Goal: Task Accomplishment & Management: Complete application form

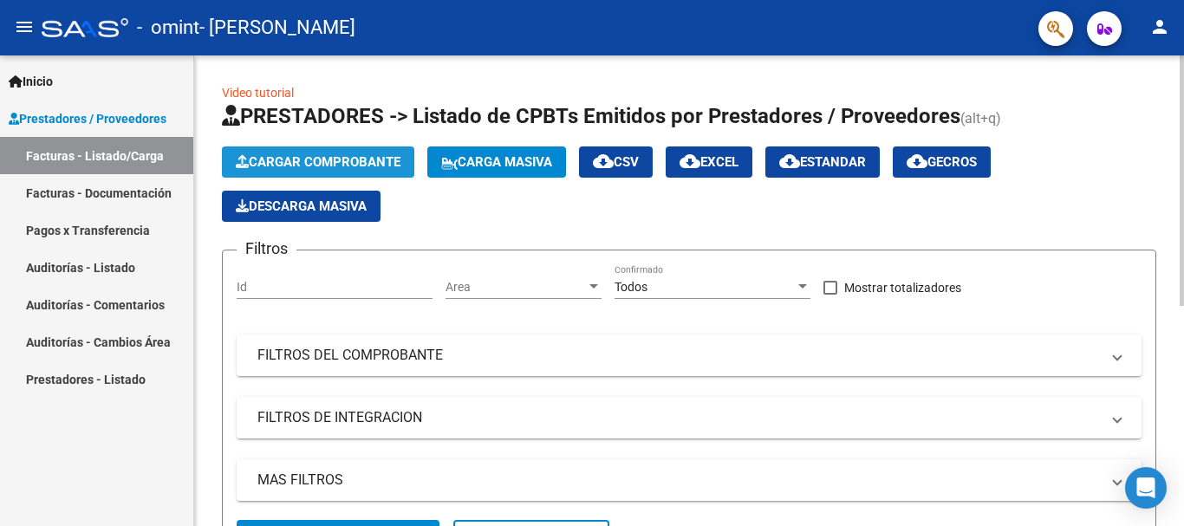
click at [302, 169] on span "Cargar Comprobante" at bounding box center [318, 162] width 165 height 16
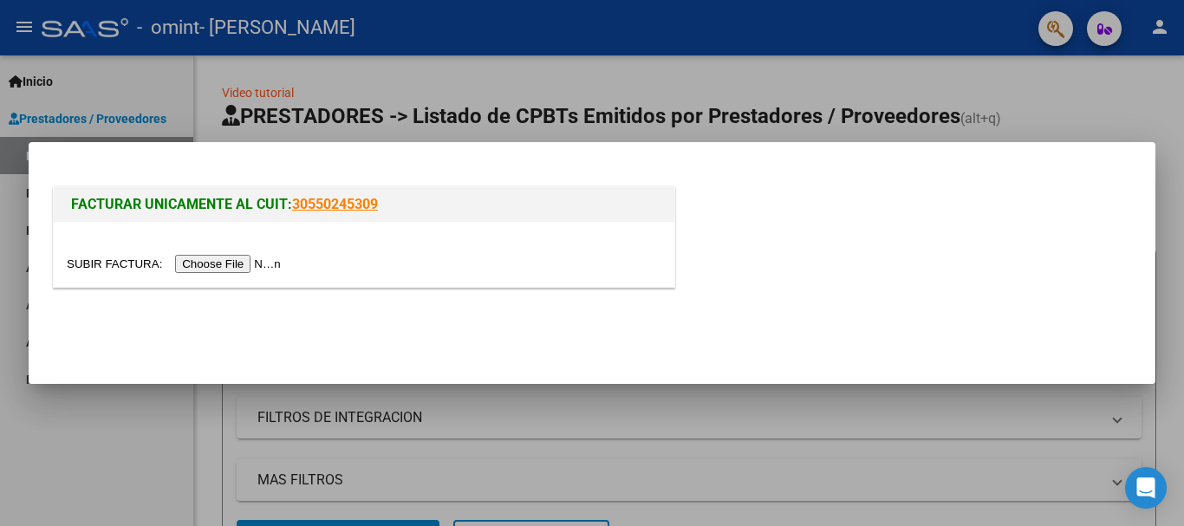
click at [241, 262] on input "file" at bounding box center [176, 264] width 219 height 18
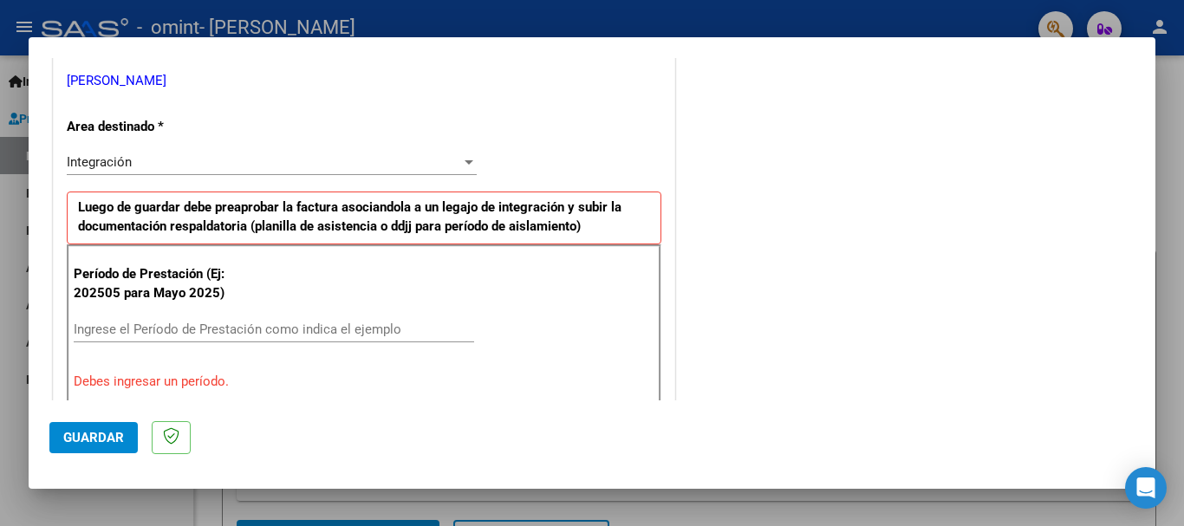
scroll to position [376, 0]
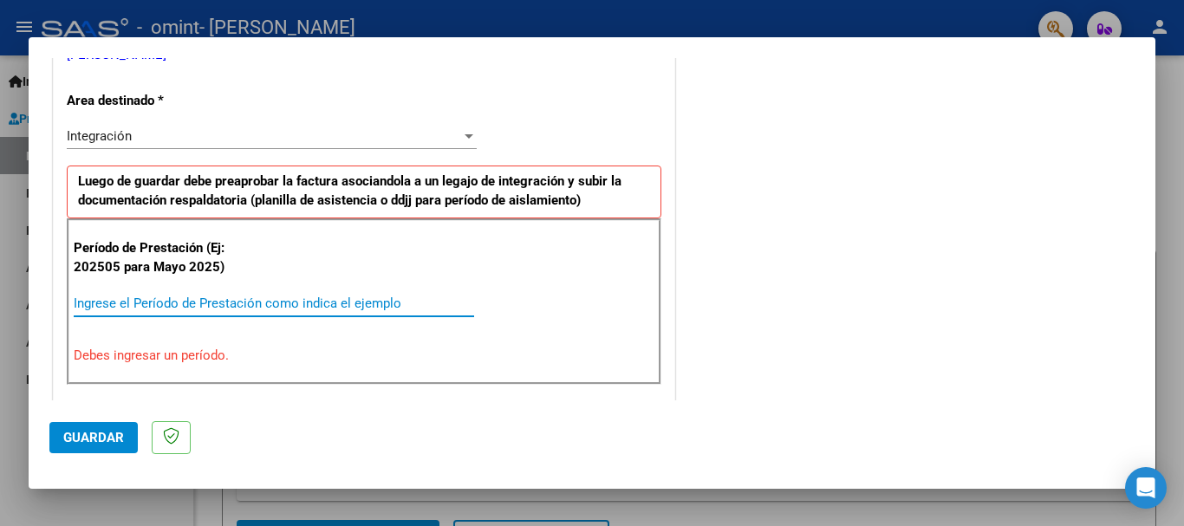
click at [237, 301] on input "Ingrese el Período de Prestación como indica el ejemplo" at bounding box center [274, 303] width 400 height 16
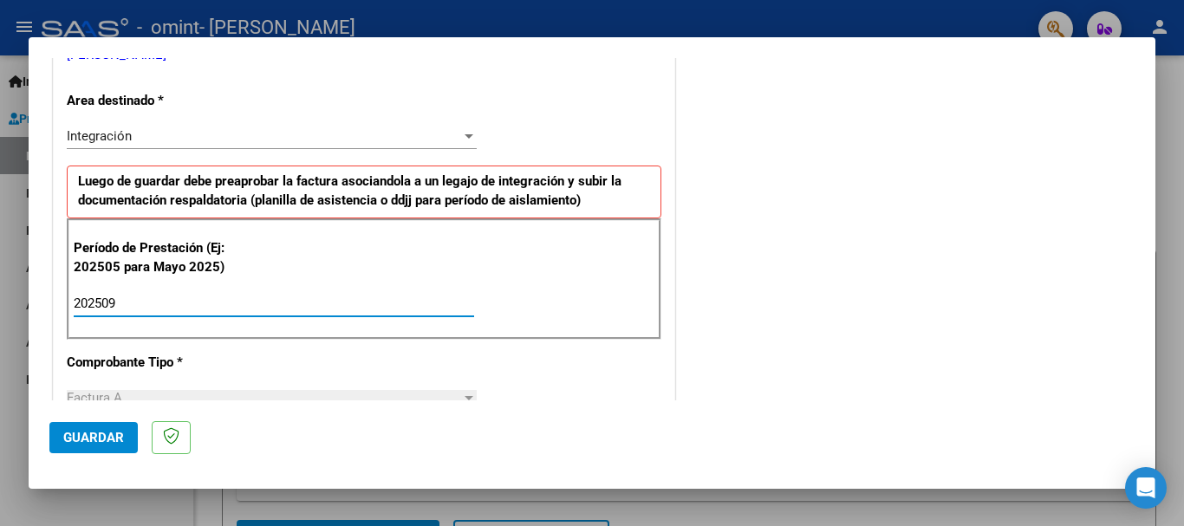
type input "202509"
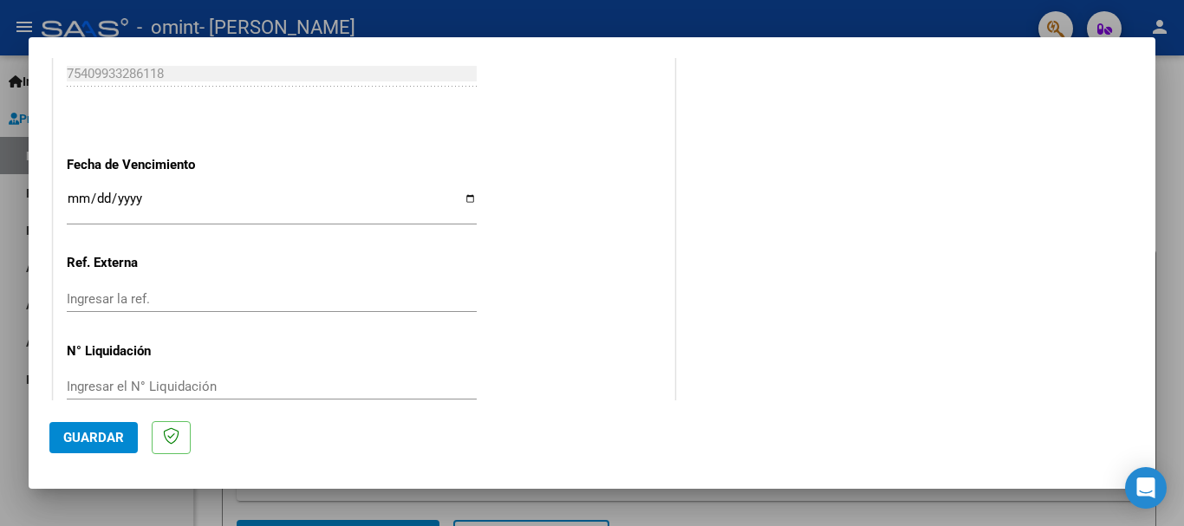
scroll to position [1183, 0]
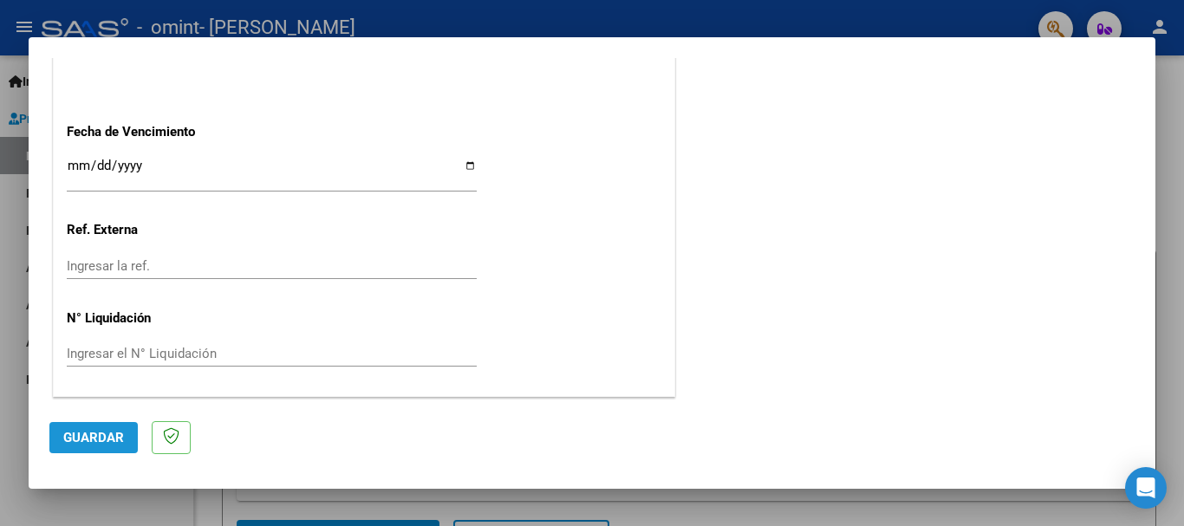
click at [114, 432] on span "Guardar" at bounding box center [93, 438] width 61 height 16
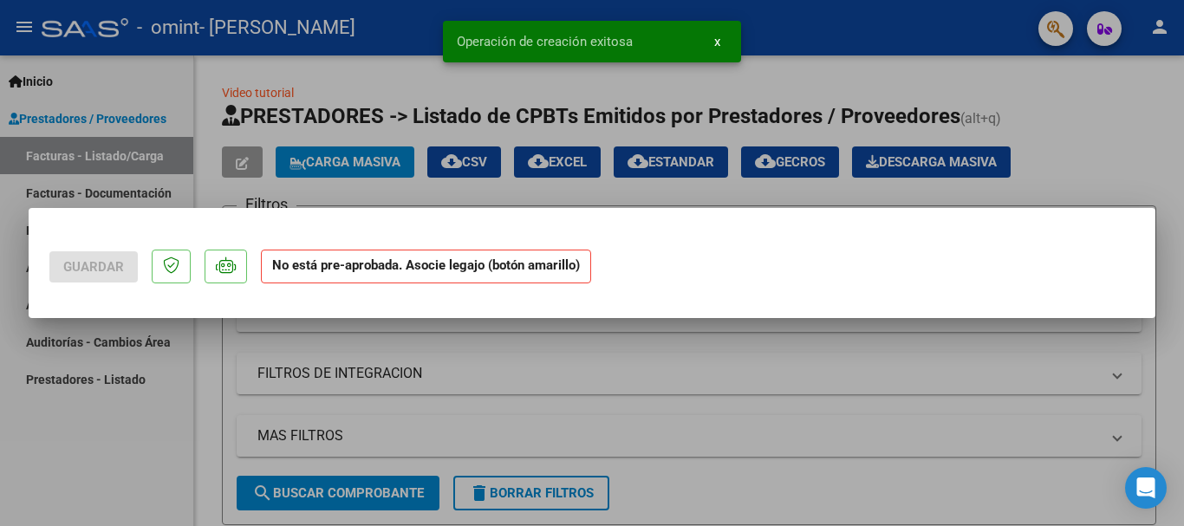
scroll to position [0, 0]
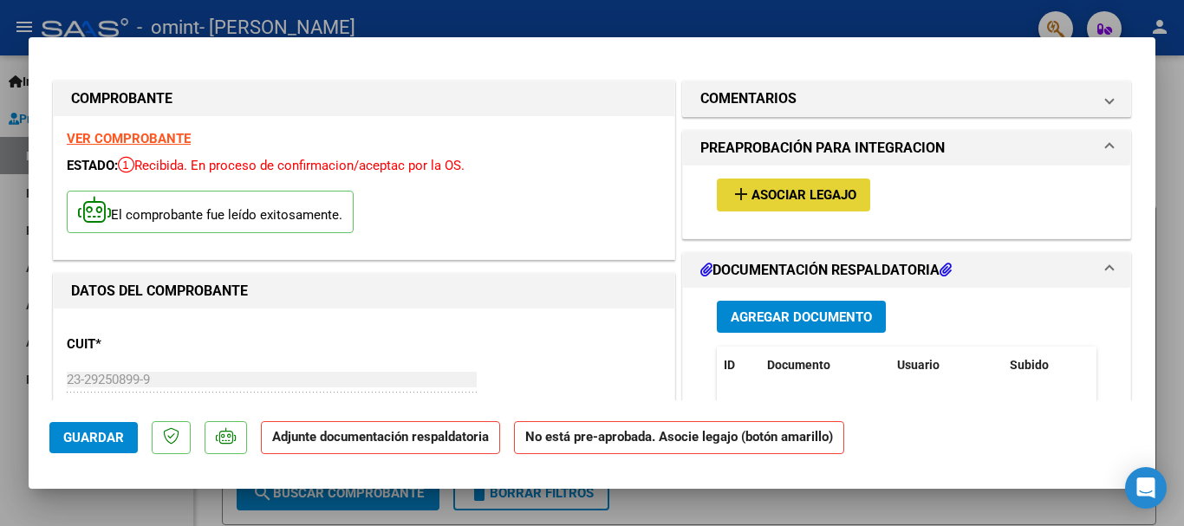
click at [803, 184] on button "add Asociar Legajo" at bounding box center [793, 194] width 153 height 32
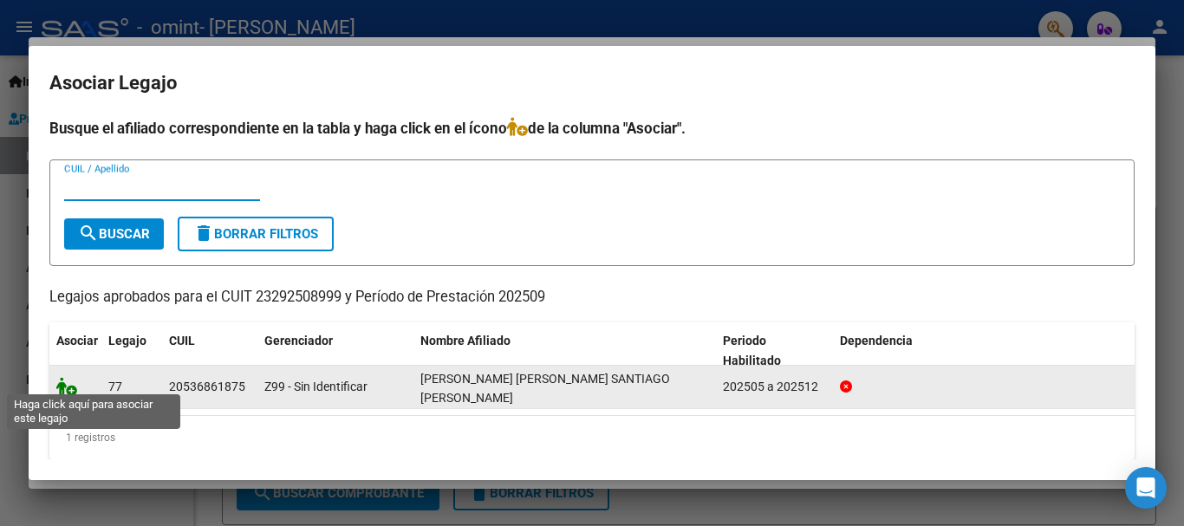
click at [70, 380] on icon at bounding box center [66, 386] width 21 height 19
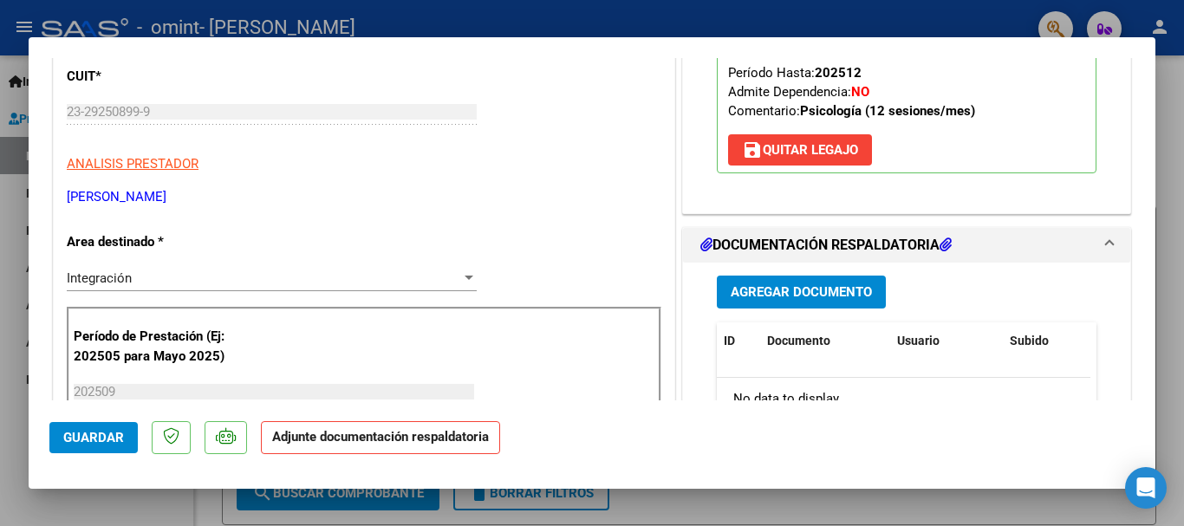
scroll to position [294, 0]
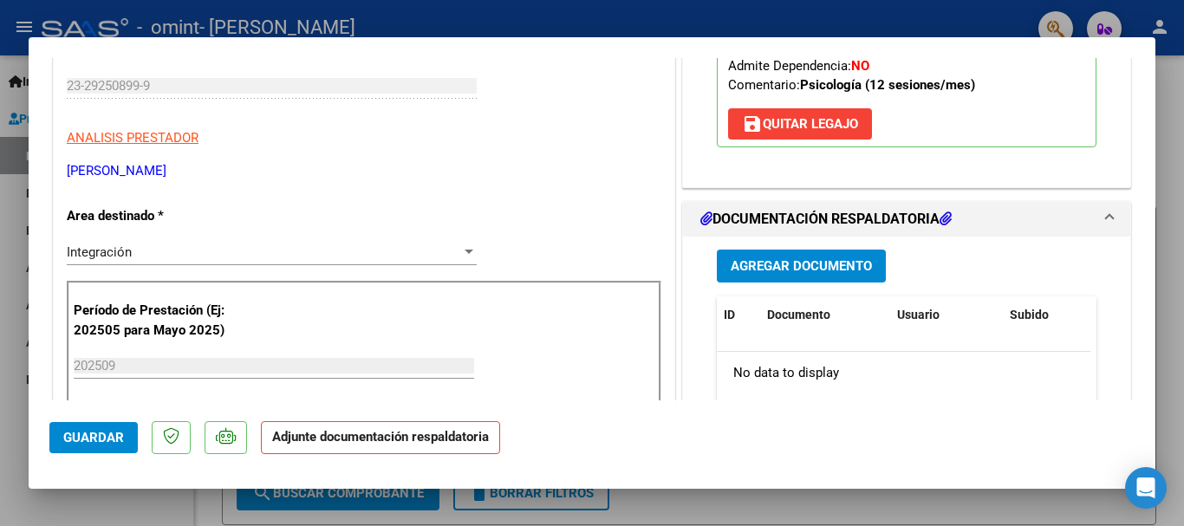
click at [845, 259] on span "Agregar Documento" at bounding box center [800, 267] width 141 height 16
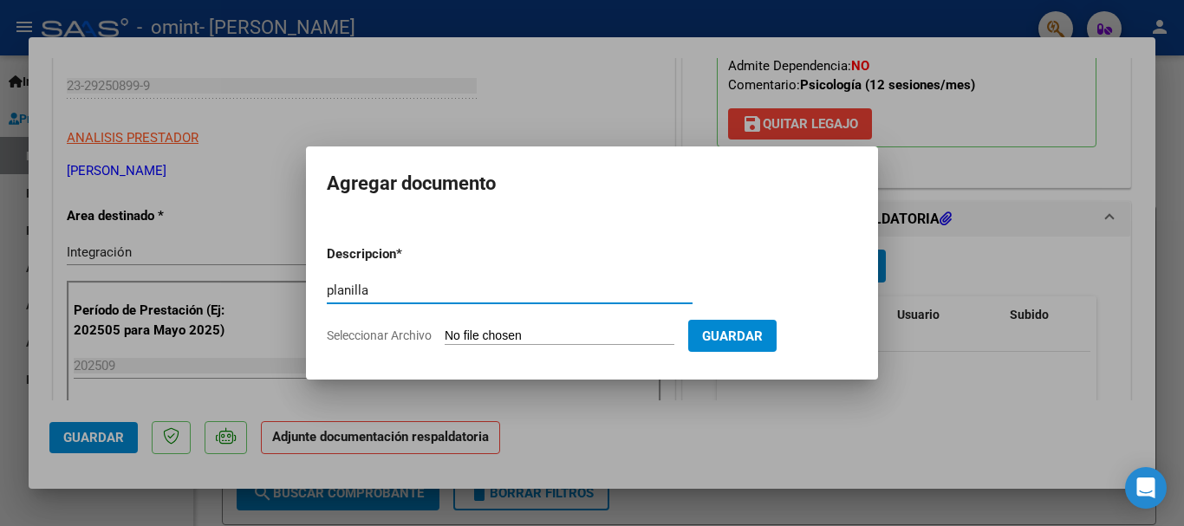
type input "planilla"
click at [509, 331] on input "Seleccionar Archivo" at bounding box center [560, 336] width 230 height 16
type input "C:\fakepath\PLANILLA SEP SANTIAGO [PERSON_NAME] - PSICOLOGIA..pdf"
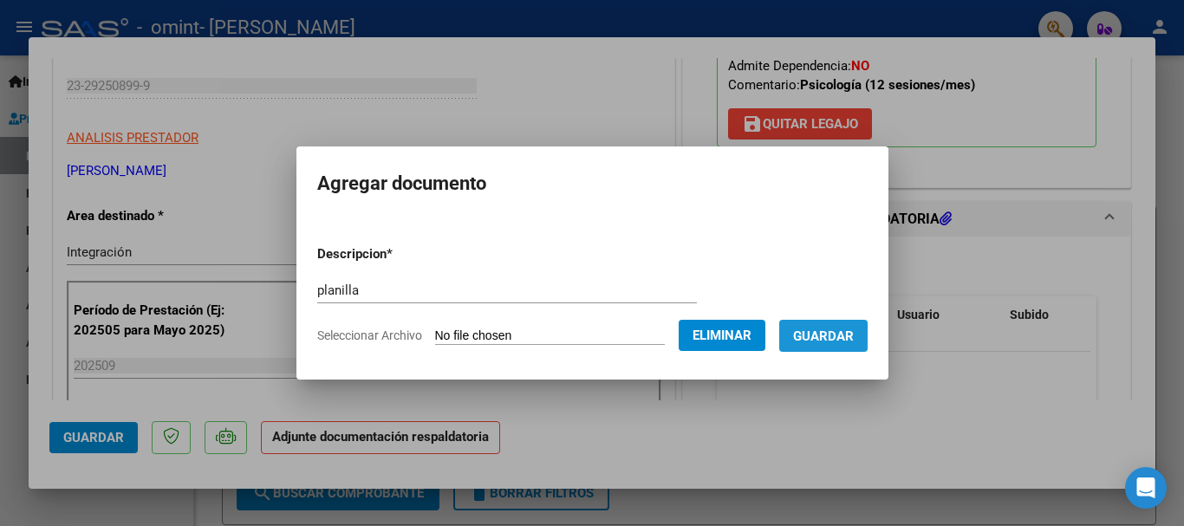
click at [853, 339] on span "Guardar" at bounding box center [823, 336] width 61 height 16
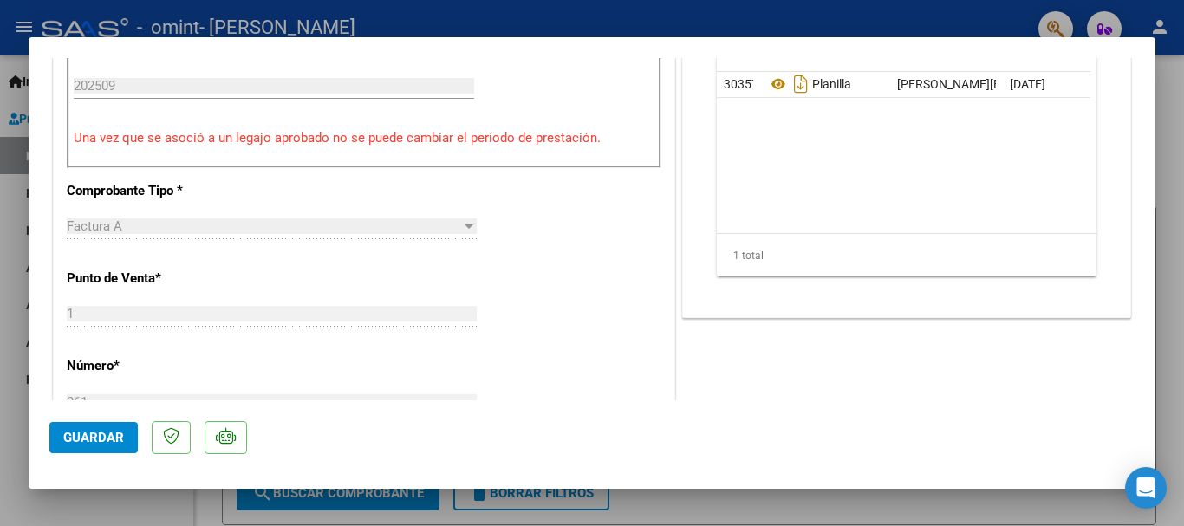
scroll to position [1209, 0]
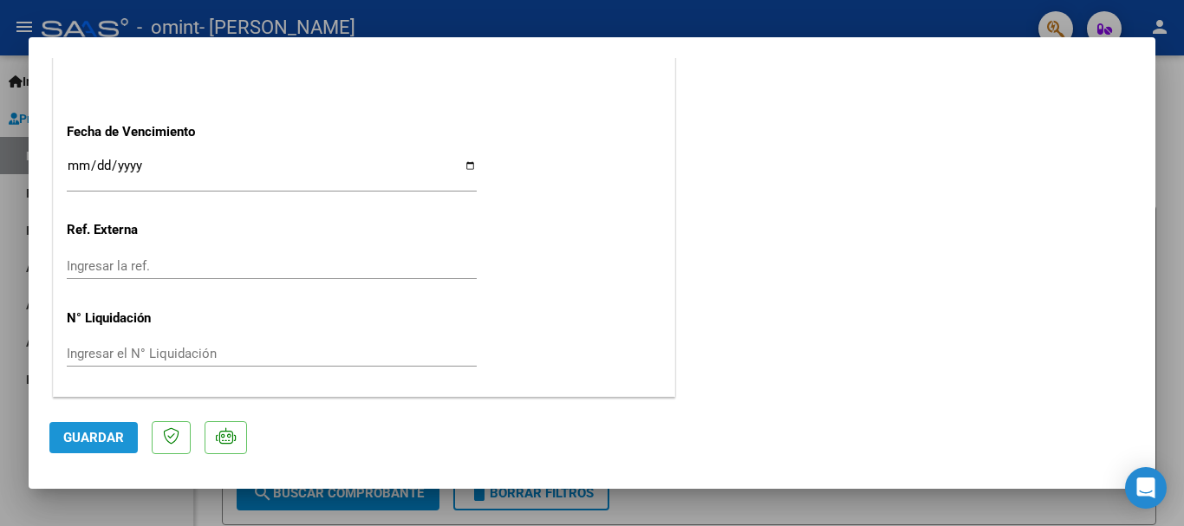
click at [105, 432] on span "Guardar" at bounding box center [93, 438] width 61 height 16
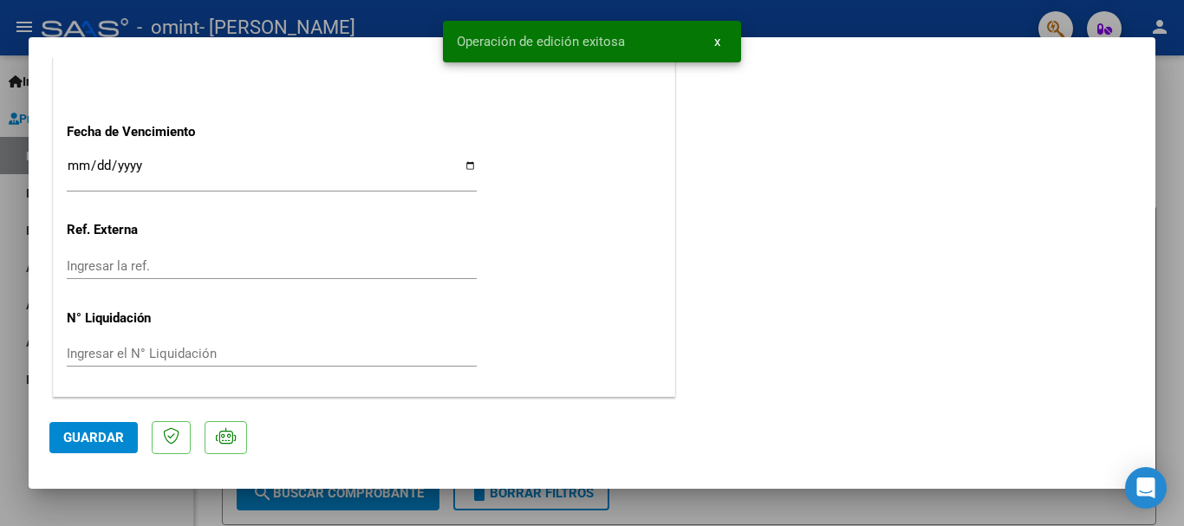
click at [140, 495] on div at bounding box center [592, 263] width 1184 height 526
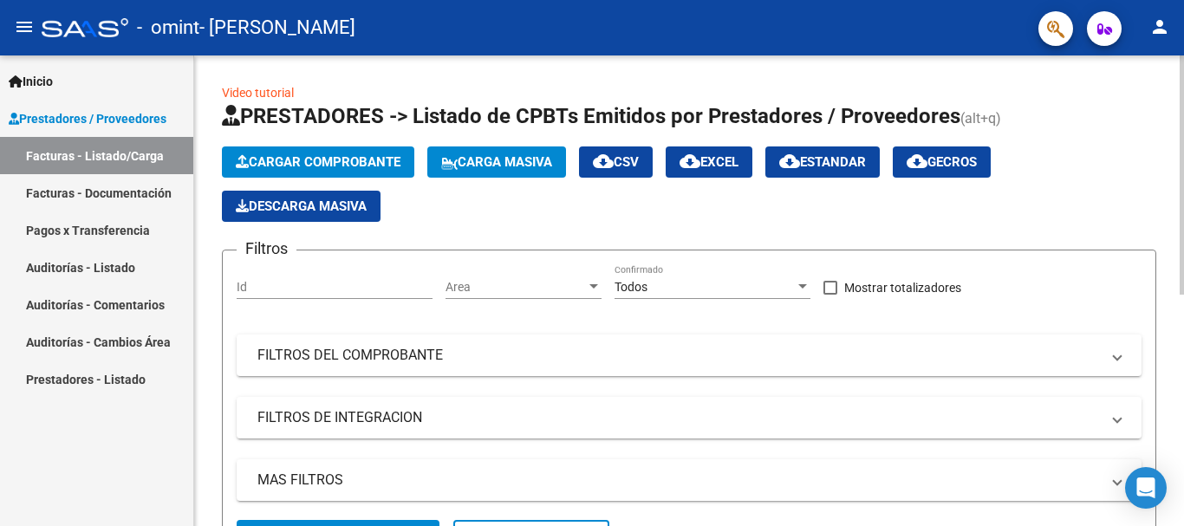
drag, startPoint x: 1178, startPoint y: 124, endPoint x: 1176, endPoint y: 228, distance: 104.0
click at [1176, 228] on div "Video tutorial PRESTADORES -> Listado de CPBTs Emitidos por Prestadores / Prove…" at bounding box center [689, 511] width 990 height 912
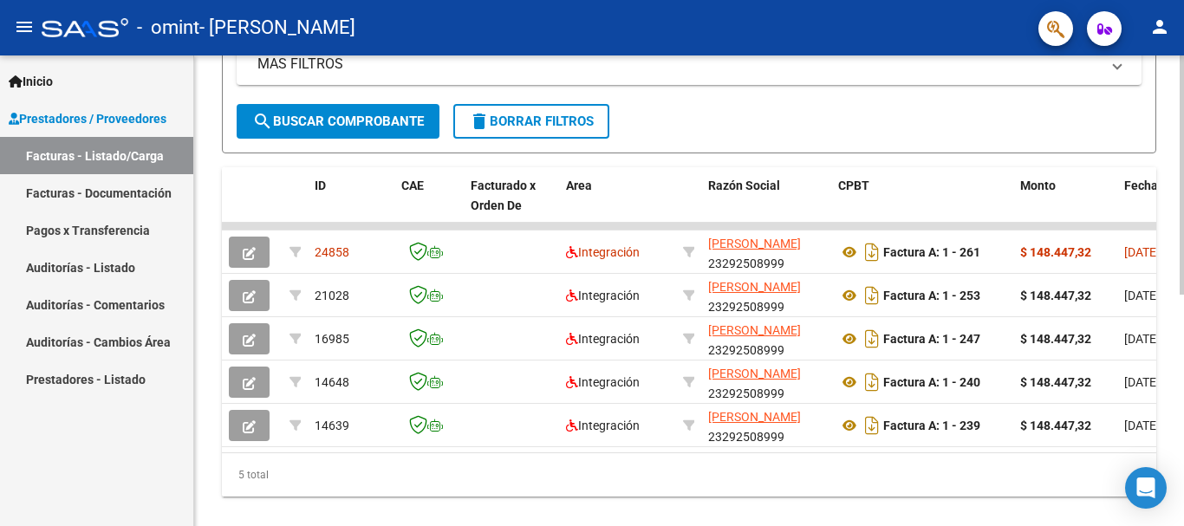
scroll to position [423, 0]
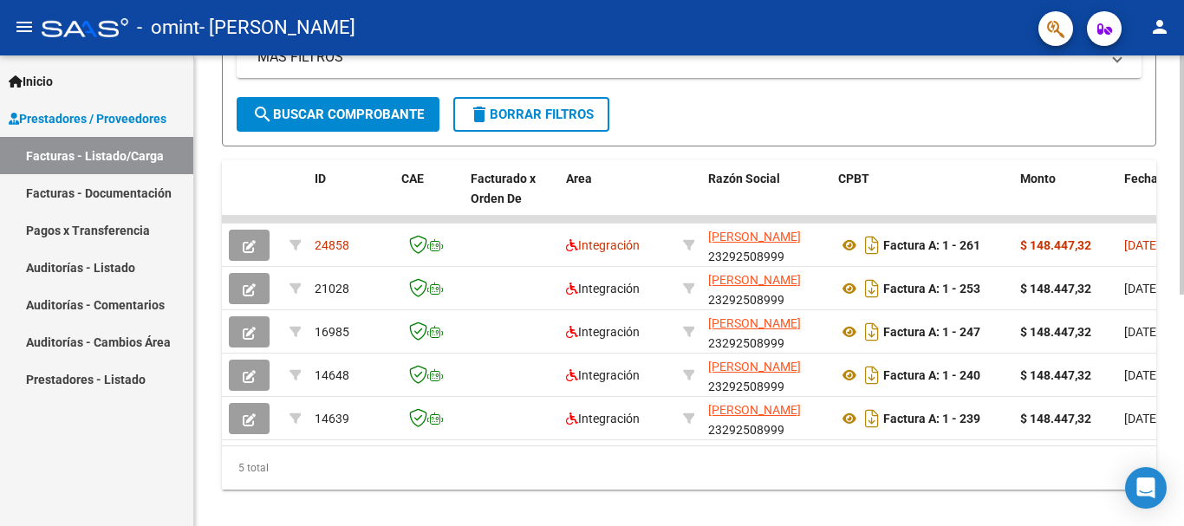
click at [1155, 449] on div "Video tutorial PRESTADORES -> Listado de CPBTs Emitidos por Prestadores / Prove…" at bounding box center [691, 89] width 994 height 912
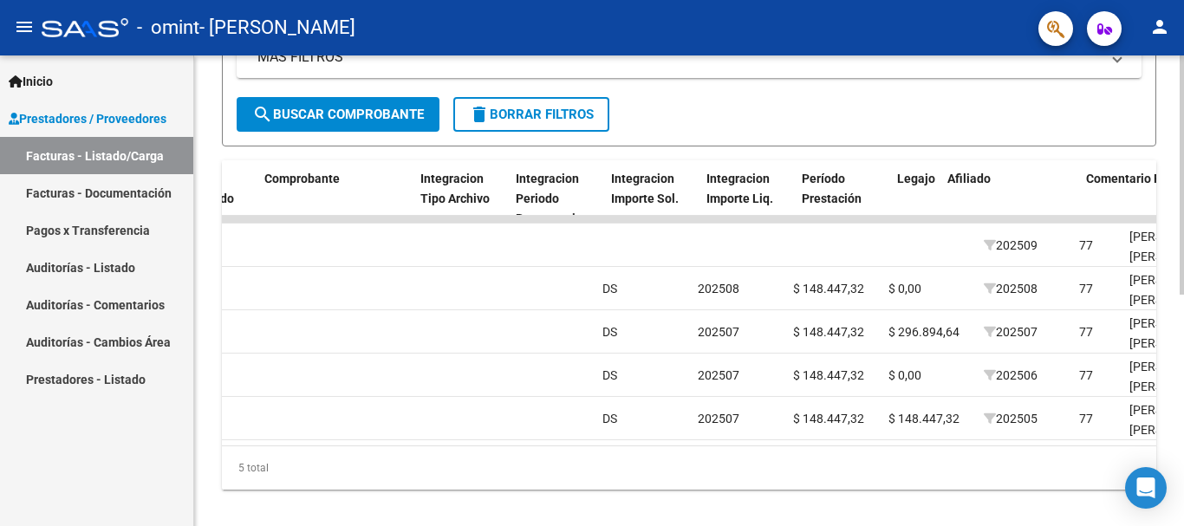
scroll to position [0, 1689]
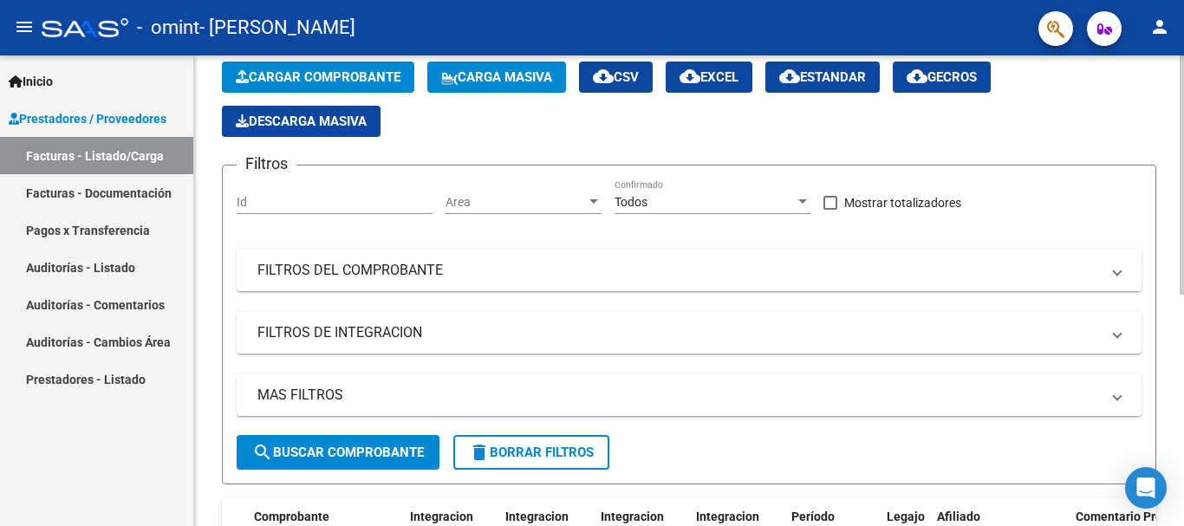
click at [1183, 156] on div at bounding box center [1181, 219] width 4 height 239
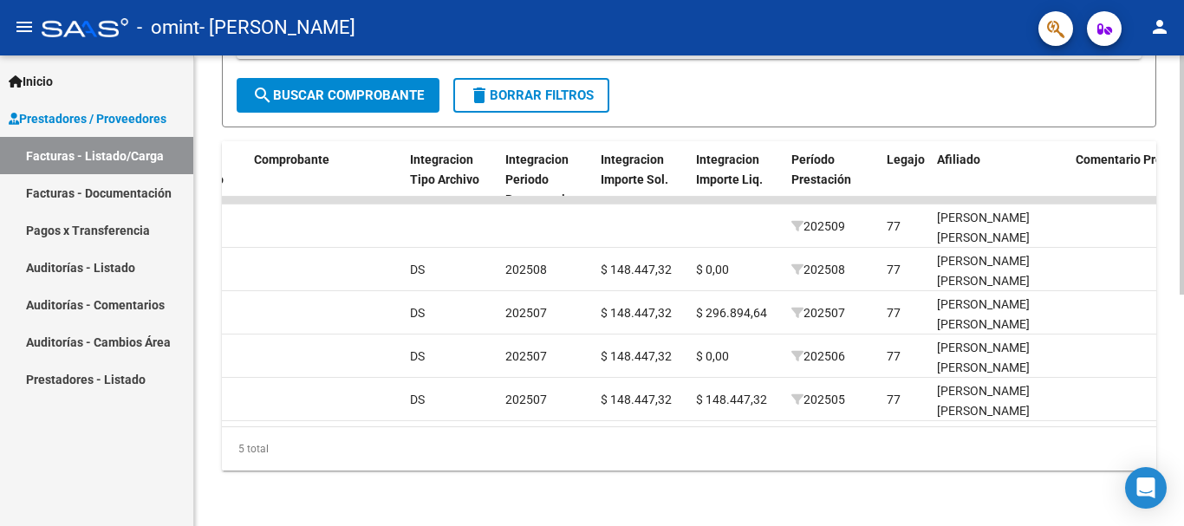
scroll to position [456, 0]
click at [1183, 381] on div at bounding box center [1181, 406] width 4 height 239
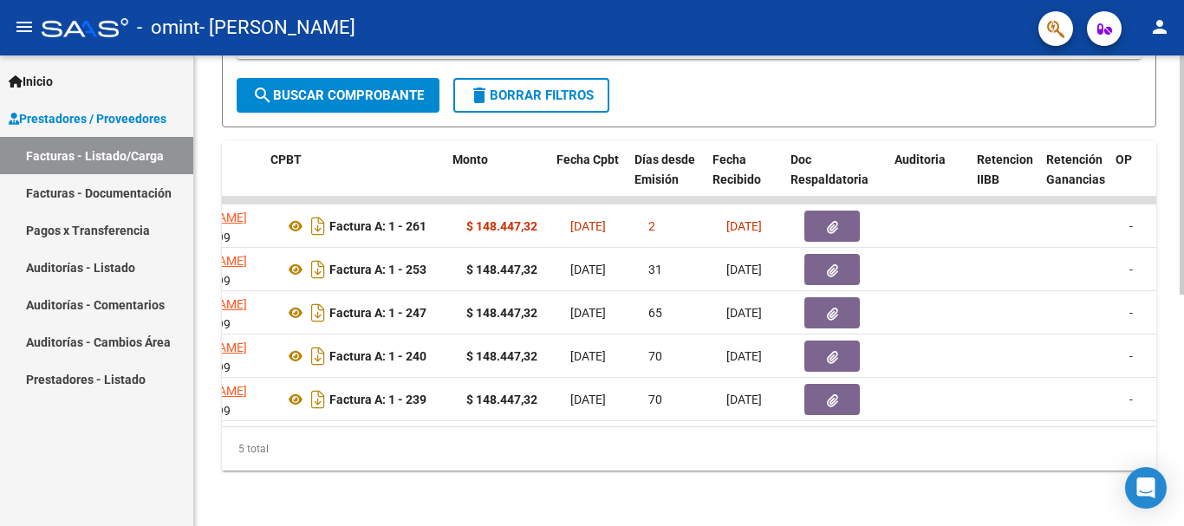
scroll to position [0, 568]
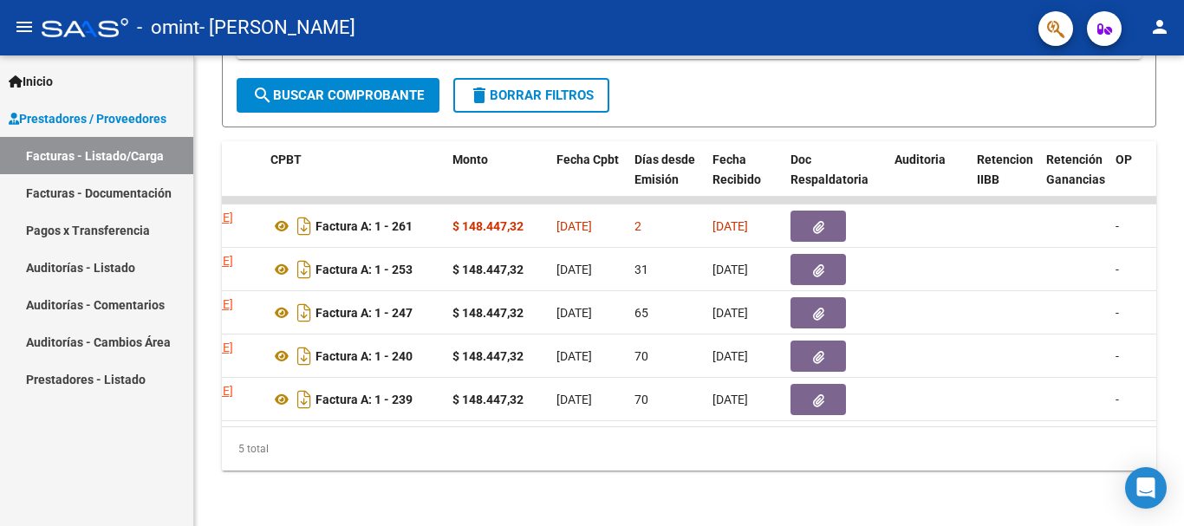
click at [1159, 30] on mat-icon "person" at bounding box center [1159, 26] width 21 height 21
click at [1110, 106] on button "exit_to_app Salir" at bounding box center [1124, 115] width 106 height 42
